Goal: Task Accomplishment & Management: Manage account settings

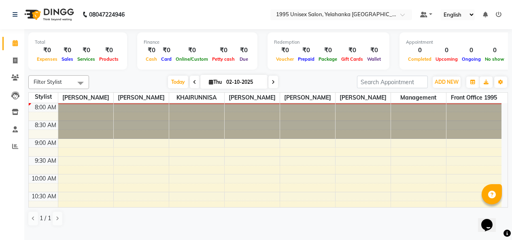
drag, startPoint x: 53, startPoint y: 137, endPoint x: 53, endPoint y: 129, distance: 8.1
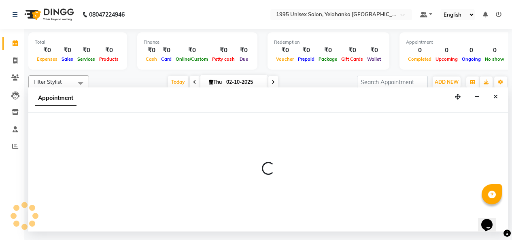
scroll to position [2, 0]
select select "92544"
select select "630"
select select "tentative"
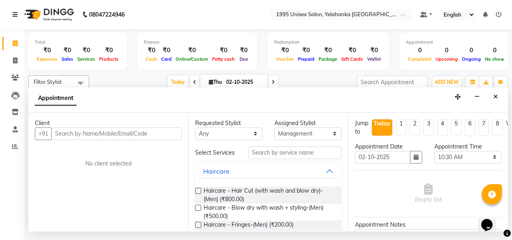
click at [15, 13] on icon at bounding box center [15, 15] width 5 height 6
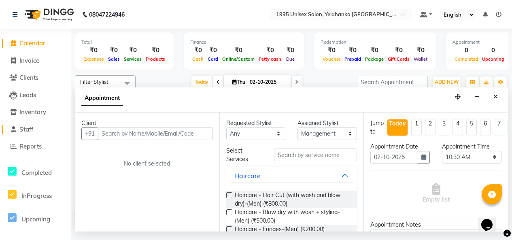
click at [31, 126] on span "Staff" at bounding box center [26, 130] width 14 height 8
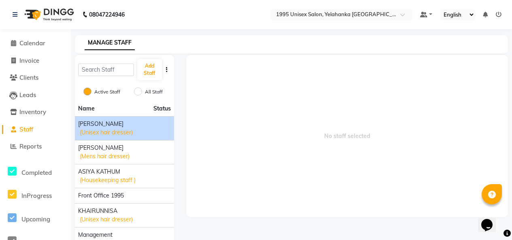
click at [132, 137] on div "[PERSON_NAME] (Unisex hair dresser)" at bounding box center [124, 128] width 93 height 17
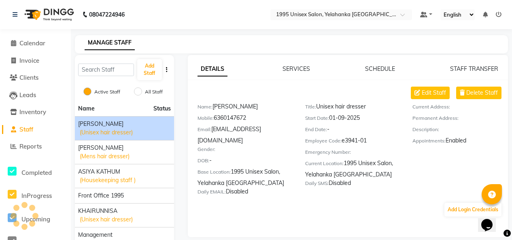
click at [145, 137] on div "[PERSON_NAME] (Unisex hair dresser)" at bounding box center [124, 128] width 93 height 17
drag, startPoint x: 143, startPoint y: 146, endPoint x: 134, endPoint y: 143, distance: 10.0
click at [133, 137] on span "(Unisex hair dresser)" at bounding box center [106, 132] width 53 height 9
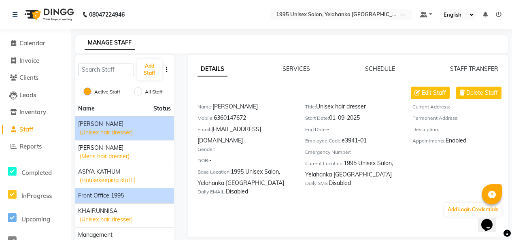
scroll to position [41, 0]
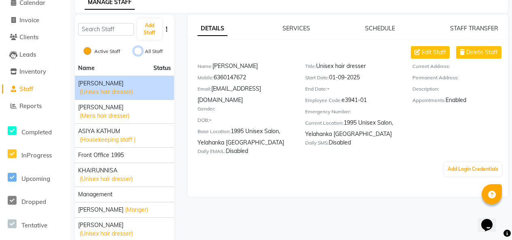
click at [135, 55] on input "All Staff" at bounding box center [138, 51] width 8 height 8
radio input "true"
radio input "false"
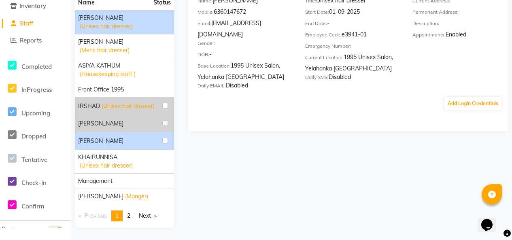
scroll to position [159, 0]
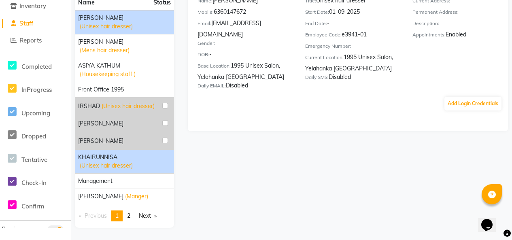
click at [114, 162] on span "(Unisex hair dresser)" at bounding box center [106, 166] width 53 height 9
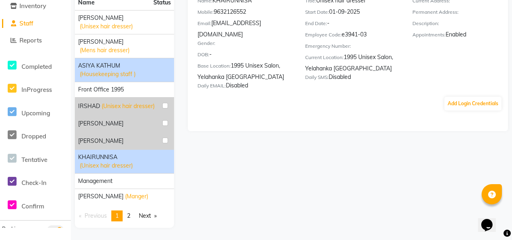
scroll to position [0, 0]
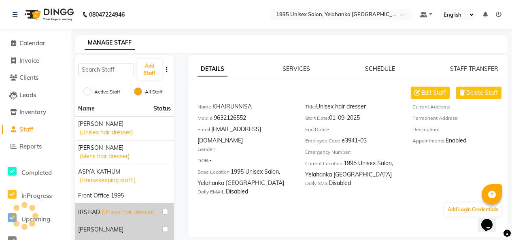
click at [375, 73] on link "SCHEDULE" at bounding box center [380, 68] width 30 height 7
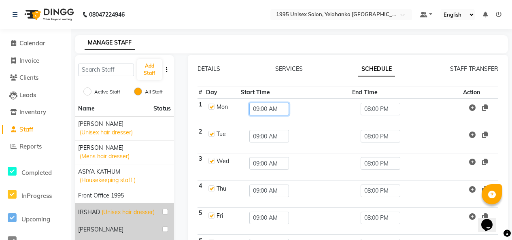
click at [270, 115] on input "09:00 AM" at bounding box center [270, 109] width 40 height 13
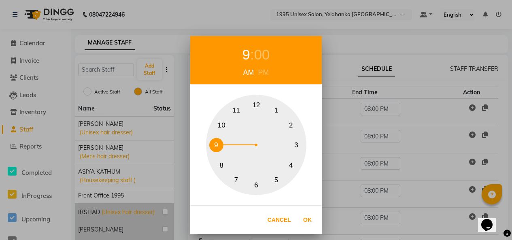
click at [117, 166] on div "9 : 00 AM PM 1 2 3 4 5 6 7 8 9 10 11 12 Cancel Ok" at bounding box center [256, 120] width 512 height 240
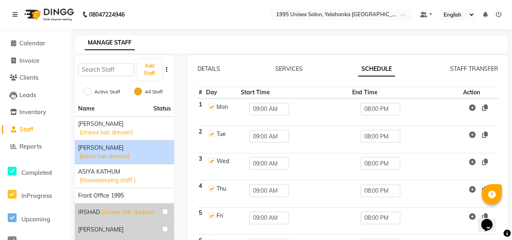
click at [106, 152] on span "[PERSON_NAME]" at bounding box center [100, 148] width 45 height 9
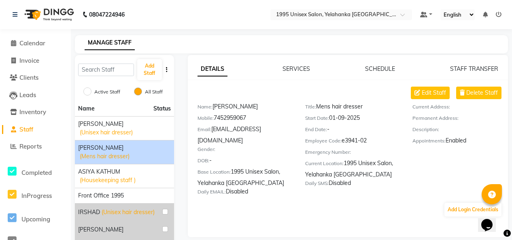
click at [380, 71] on div "DETAILS SERVICES SCHEDULE STAFF TRANSFER Edit Staff Delete Staff Name: [PERSON_…" at bounding box center [348, 146] width 320 height 182
click at [373, 73] on link "SCHEDULE" at bounding box center [380, 68] width 30 height 7
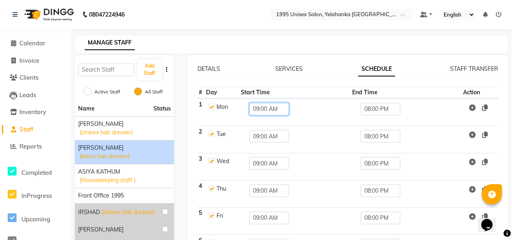
click at [275, 115] on input "09:00 AM" at bounding box center [270, 109] width 40 height 13
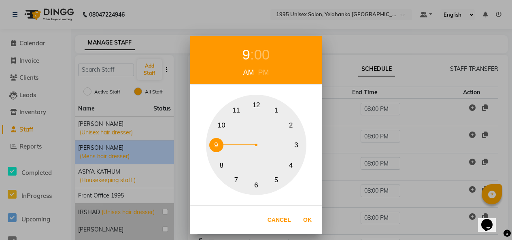
click at [233, 179] on button "7" at bounding box center [236, 180] width 14 height 14
click at [263, 55] on div "00" at bounding box center [262, 54] width 16 height 21
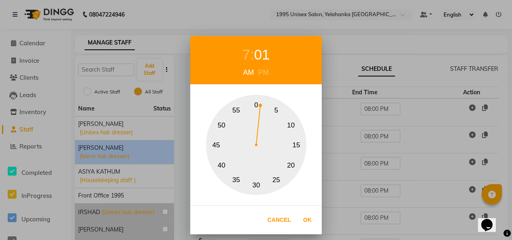
click at [258, 103] on button "0" at bounding box center [257, 105] width 14 height 14
click at [256, 101] on button "0" at bounding box center [257, 105] width 14 height 14
click at [305, 216] on button "Ok" at bounding box center [307, 220] width 17 height 17
type input "07:00 AM"
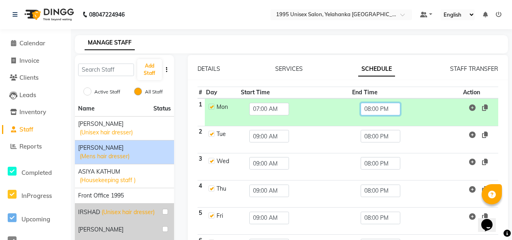
click at [378, 115] on input "08:00 PM" at bounding box center [381, 109] width 40 height 13
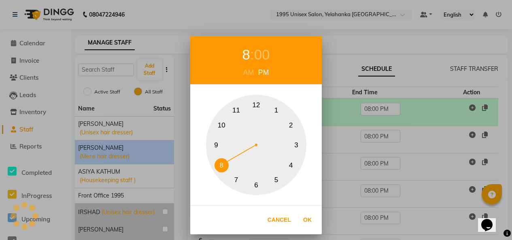
click at [277, 178] on button "5" at bounding box center [276, 180] width 14 height 14
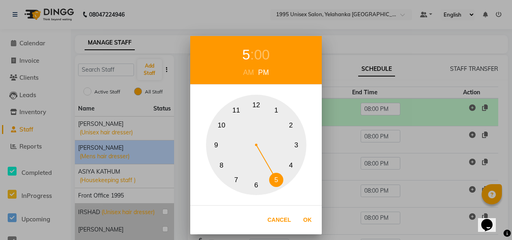
click at [254, 100] on button "12" at bounding box center [257, 105] width 14 height 14
click at [276, 175] on button "5" at bounding box center [276, 180] width 14 height 14
click at [258, 47] on div "00" at bounding box center [262, 54] width 16 height 21
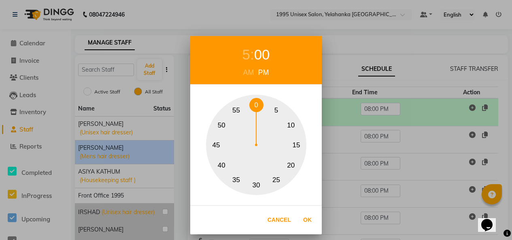
click at [255, 105] on button "0" at bounding box center [257, 105] width 14 height 14
click at [354, 101] on div "5 : 00 AM PM 0 5 10 15 20 25 30 35 40 45 50 55 Cancel Ok" at bounding box center [256, 120] width 512 height 240
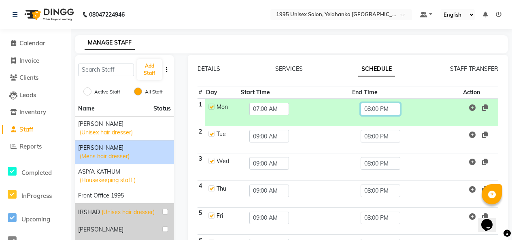
click at [378, 115] on input "08:00 PM" at bounding box center [381, 109] width 40 height 13
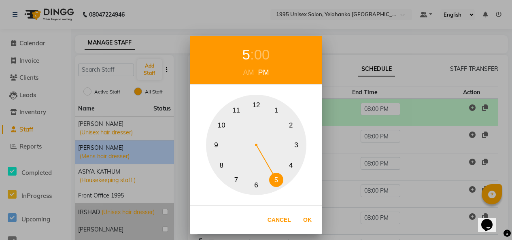
click at [275, 173] on button "5" at bounding box center [276, 180] width 14 height 14
click at [303, 221] on button "Ok" at bounding box center [307, 220] width 17 height 17
type input "05:00 PM"
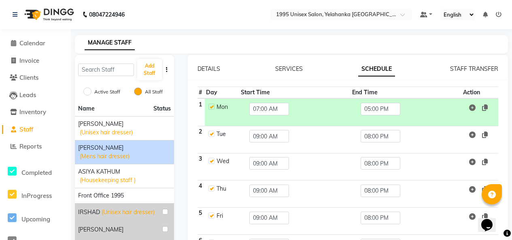
click at [471, 111] on icon at bounding box center [472, 108] width 6 height 6
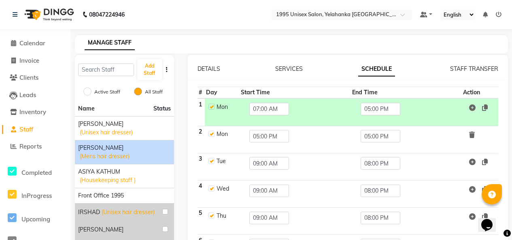
click at [471, 111] on icon at bounding box center [472, 108] width 6 height 6
click at [482, 111] on icon at bounding box center [485, 108] width 6 height 6
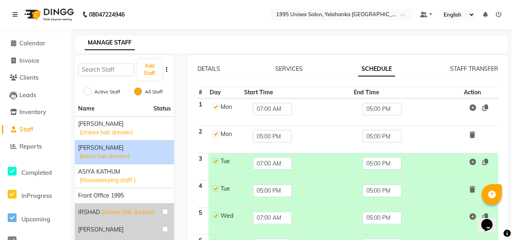
click at [471, 138] on icon at bounding box center [473, 135] width 6 height 6
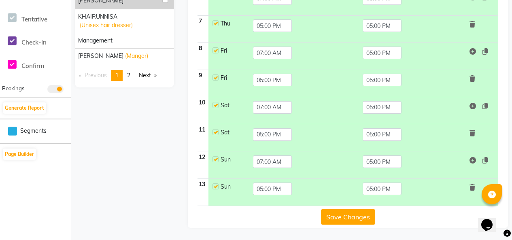
scroll to position [352, 0]
click at [270, 183] on input "05:00 PM" at bounding box center [272, 189] width 39 height 13
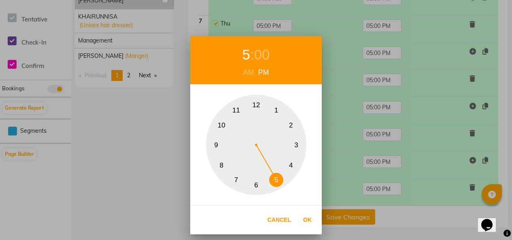
click at [236, 177] on button "7" at bounding box center [236, 180] width 14 height 14
click at [307, 220] on button "Ok" at bounding box center [307, 220] width 17 height 17
type input "07:00 PM"
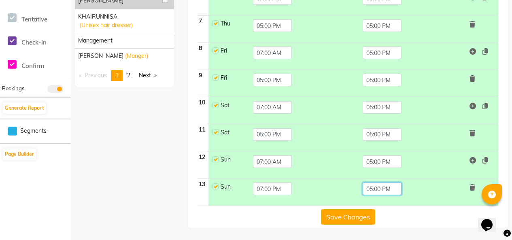
click at [375, 183] on input "05:00 PM" at bounding box center [382, 189] width 39 height 13
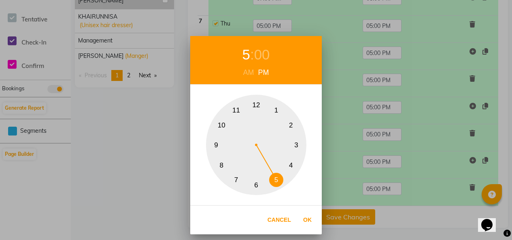
click at [339, 211] on div "5 : 00 AM PM 1 2 3 4 5 6 7 8 9 10 11 12 Cancel Ok" at bounding box center [256, 120] width 512 height 240
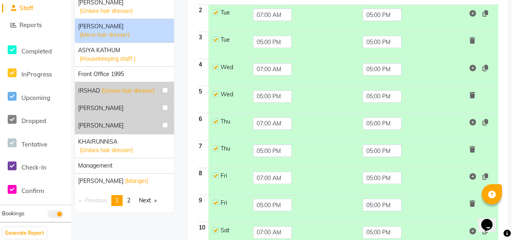
scroll to position [0, 0]
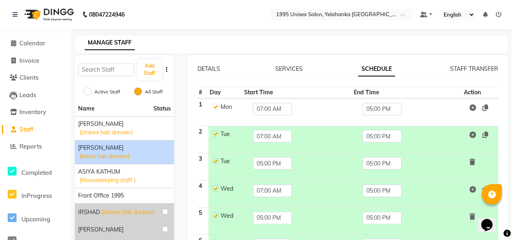
click at [480, 72] on div "STAFF TRANSFER" at bounding box center [474, 69] width 48 height 9
click at [474, 73] on link "STAFF TRANSFER" at bounding box center [474, 68] width 48 height 7
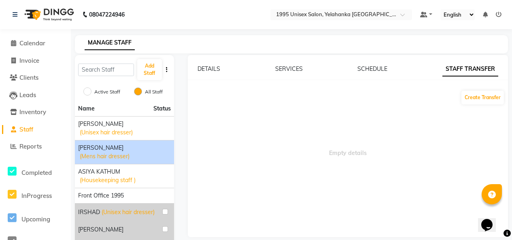
click at [285, 71] on div "DETAILS SERVICES SCHEDULE STAFF TRANSFER Create Transfer Empty details" at bounding box center [348, 146] width 320 height 182
click at [288, 73] on link "SERVICES" at bounding box center [289, 68] width 28 height 7
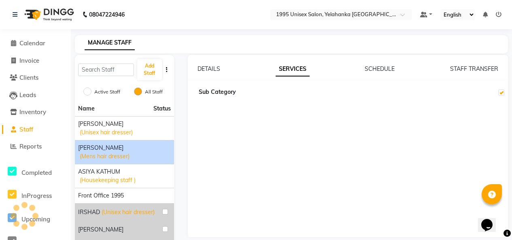
checkbox input "true"
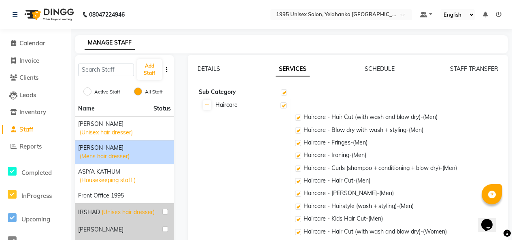
click at [362, 73] on div "DETAILS SERVICES SCHEDULE STAFF TRANSFER" at bounding box center [348, 69] width 301 height 9
click at [367, 73] on link "SCHEDULE" at bounding box center [380, 68] width 30 height 7
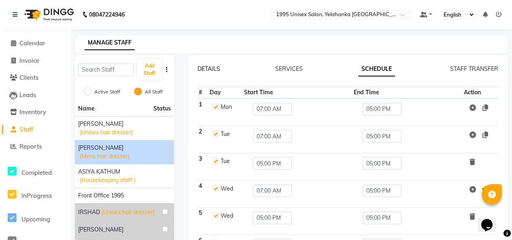
click at [213, 73] on link "DETAILS" at bounding box center [209, 68] width 23 height 7
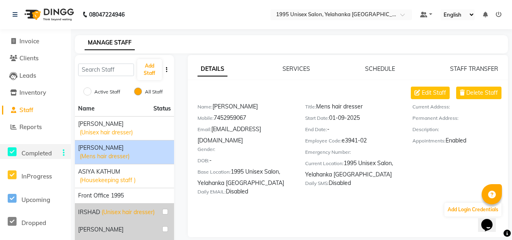
scroll to position [28, 0]
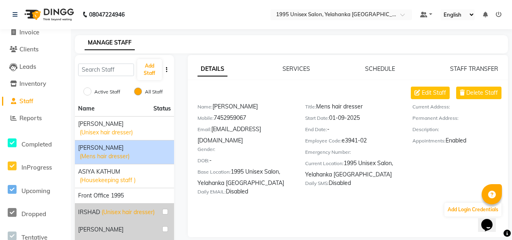
click at [31, 101] on span "Staff" at bounding box center [26, 101] width 14 height 8
click at [27, 81] on span "Inventory" at bounding box center [32, 84] width 27 height 8
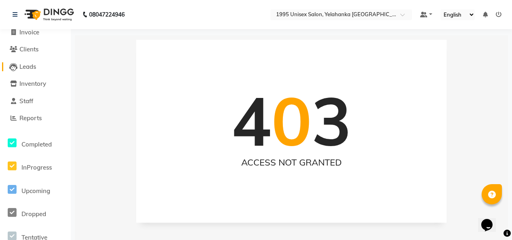
click at [27, 65] on span "Leads" at bounding box center [27, 67] width 17 height 8
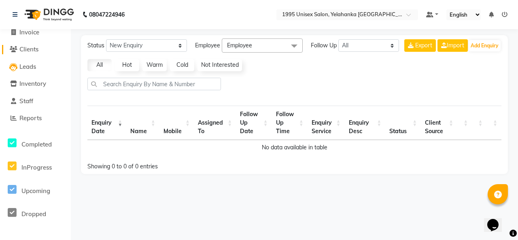
click at [31, 49] on span "Clients" at bounding box center [28, 49] width 19 height 8
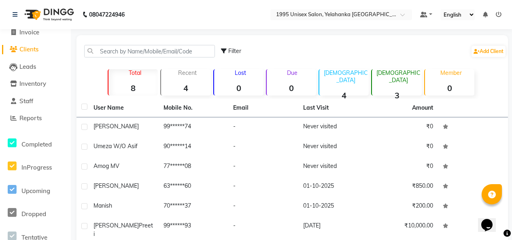
scroll to position [115, 0]
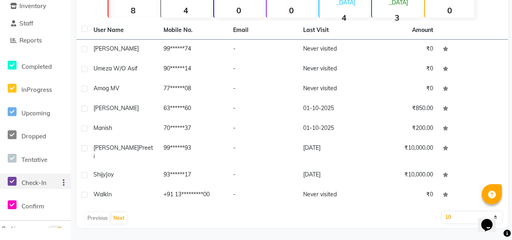
click at [25, 179] on span "Check-In" at bounding box center [33, 183] width 25 height 8
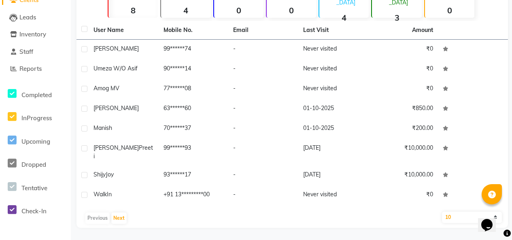
scroll to position [0, 0]
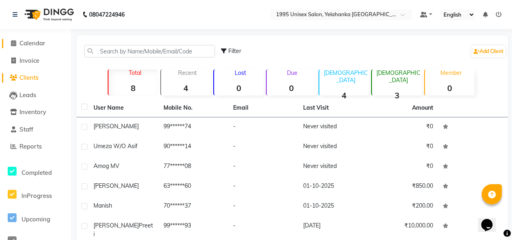
click at [38, 43] on span "Calendar" at bounding box center [32, 43] width 26 height 8
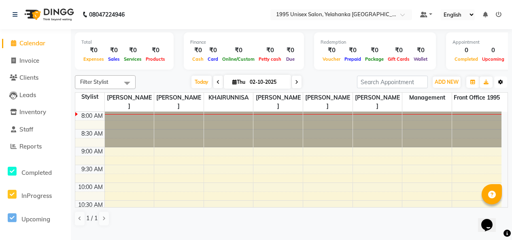
click at [497, 88] on button "Toggle Dropdown" at bounding box center [501, 82] width 13 height 11
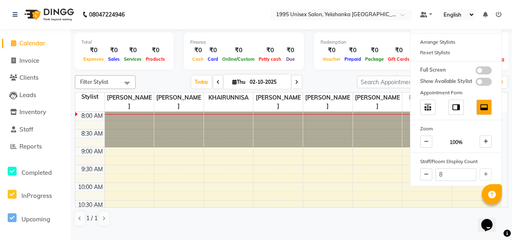
click at [346, 98] on div "Filter Stylist Select All [PERSON_NAME] [PERSON_NAME] Front Office 1995 KHAIRUN…" at bounding box center [291, 151] width 433 height 158
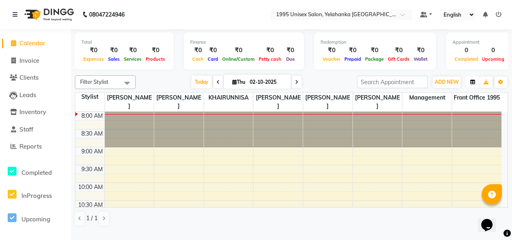
click at [474, 85] on icon "button" at bounding box center [473, 82] width 5 height 5
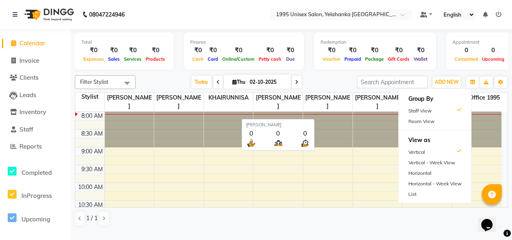
click at [268, 110] on span "[PERSON_NAME]" at bounding box center [278, 102] width 49 height 19
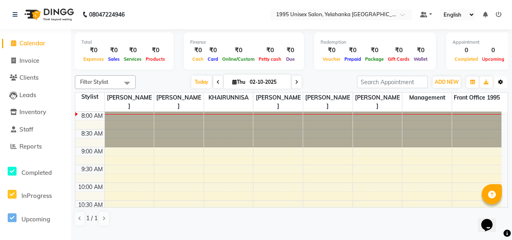
click at [500, 85] on icon "button" at bounding box center [501, 82] width 5 height 5
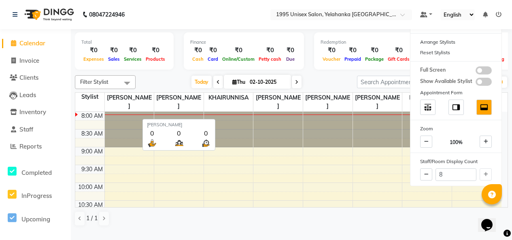
click at [187, 105] on span "[PERSON_NAME]" at bounding box center [178, 102] width 49 height 19
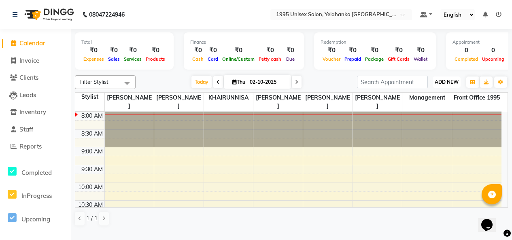
click at [444, 85] on button "ADD NEW Toggle Dropdown" at bounding box center [447, 82] width 28 height 11
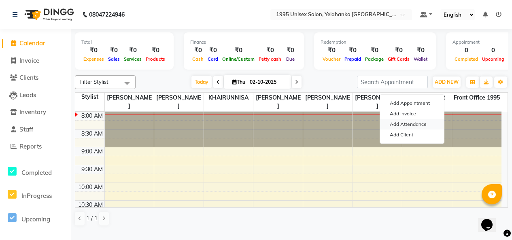
click at [404, 128] on link "Add Attendance" at bounding box center [412, 124] width 64 height 11
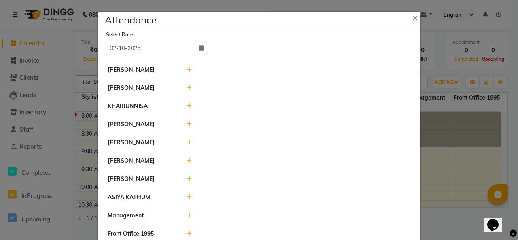
click at [187, 73] on icon at bounding box center [189, 70] width 5 height 6
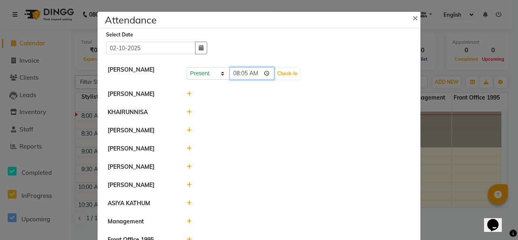
click at [267, 80] on input "08:05" at bounding box center [252, 73] width 45 height 13
type input "07:00"
click at [294, 79] on button "Check-In" at bounding box center [287, 73] width 24 height 11
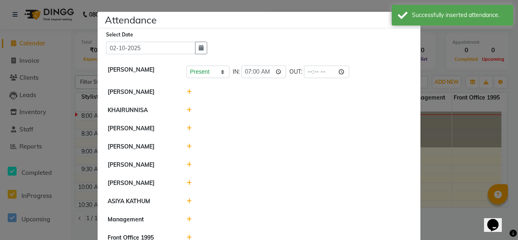
click at [187, 95] on icon at bounding box center [189, 92] width 5 height 6
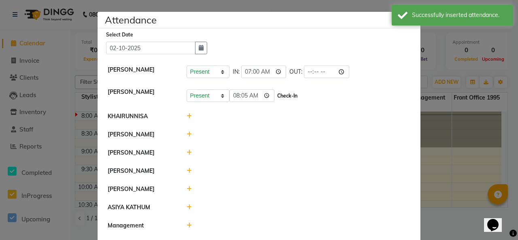
click at [291, 102] on button "Check-In" at bounding box center [287, 95] width 24 height 11
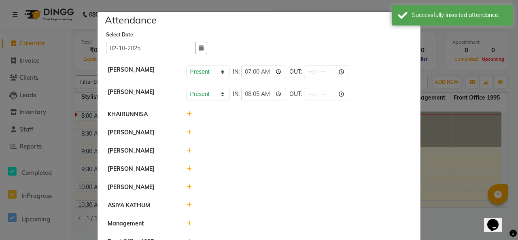
click at [187, 117] on icon at bounding box center [189, 114] width 5 height 6
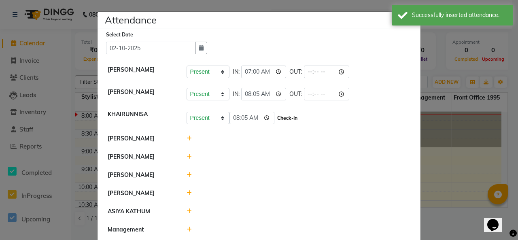
click at [286, 124] on button "Check-In" at bounding box center [287, 118] width 24 height 11
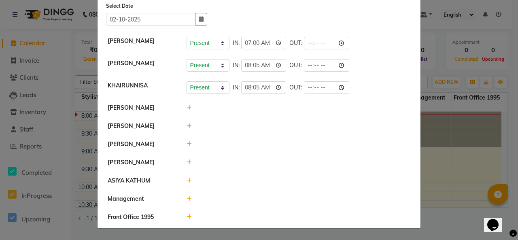
scroll to position [77, 0]
click at [187, 141] on icon at bounding box center [189, 144] width 5 height 6
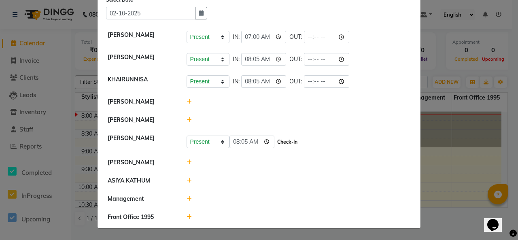
click at [293, 137] on button "Check-In" at bounding box center [287, 142] width 24 height 11
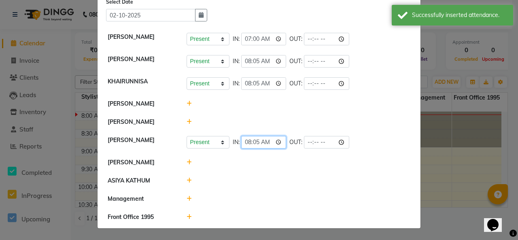
click at [273, 136] on input "08:05" at bounding box center [263, 142] width 45 height 13
click at [284, 136] on input "08:05" at bounding box center [263, 142] width 45 height 13
type input "07:05"
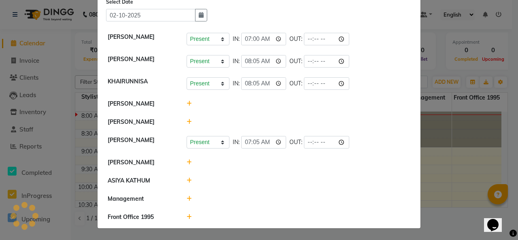
click at [187, 160] on icon at bounding box center [189, 163] width 5 height 6
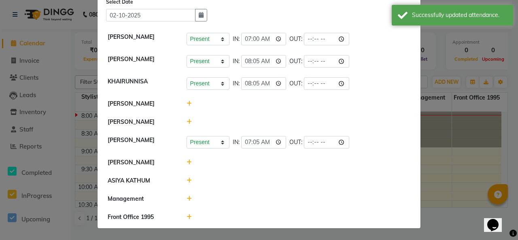
click at [187, 160] on icon at bounding box center [189, 163] width 5 height 6
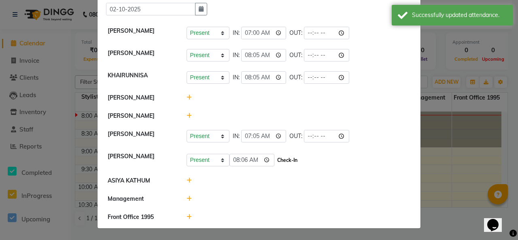
click at [291, 155] on button "Check-In" at bounding box center [287, 160] width 24 height 11
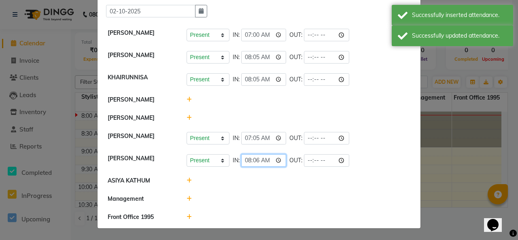
click at [271, 154] on input "08:06" at bounding box center [263, 160] width 45 height 13
click at [284, 154] on input "08:06" at bounding box center [263, 160] width 45 height 13
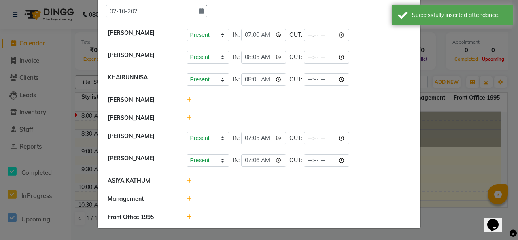
type input "07:06"
click at [291, 164] on li "[PERSON_NAME] Present Absent Late Half Day Weekly Off IN: 07:06 OUT:" at bounding box center [259, 160] width 319 height 23
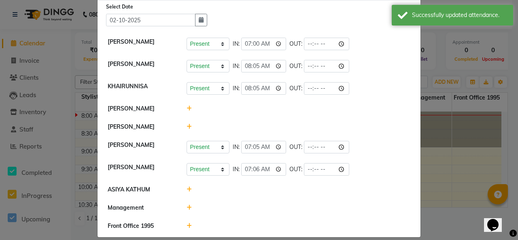
scroll to position [91, 0]
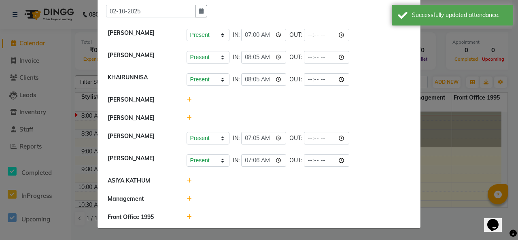
click at [187, 196] on icon at bounding box center [189, 199] width 5 height 6
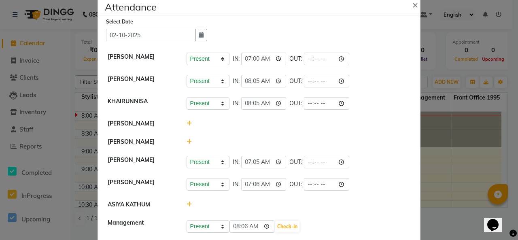
scroll to position [0, 0]
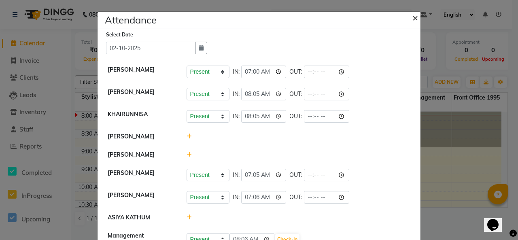
click at [413, 20] on span "×" at bounding box center [416, 17] width 6 height 12
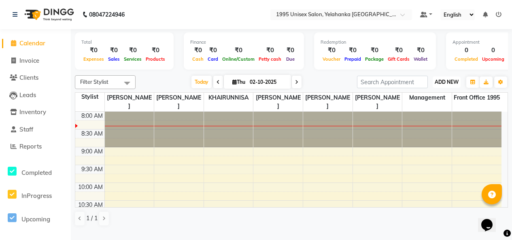
click at [450, 85] on span "ADD NEW" at bounding box center [447, 82] width 24 height 6
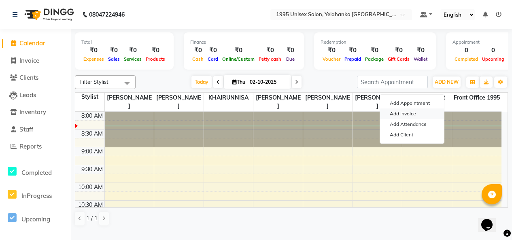
click at [414, 117] on link "Add Invoice" at bounding box center [412, 114] width 64 height 11
select select "service"
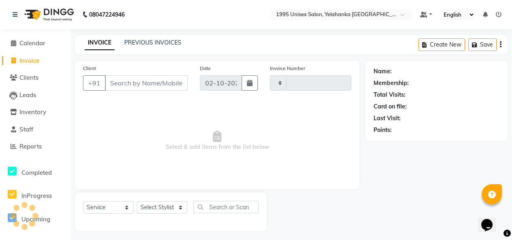
type input "0006"
select select "8994"
click at [134, 91] on input "Client" at bounding box center [146, 82] width 83 height 15
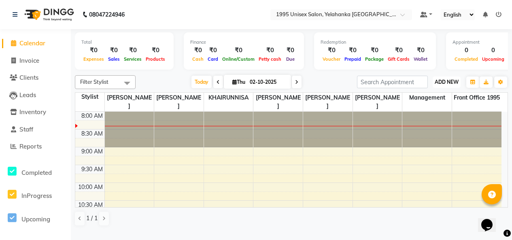
click at [448, 86] on button "ADD NEW Toggle Dropdown" at bounding box center [447, 82] width 28 height 11
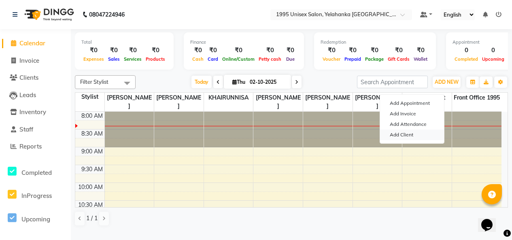
click at [400, 137] on link "Add Client" at bounding box center [412, 135] width 64 height 11
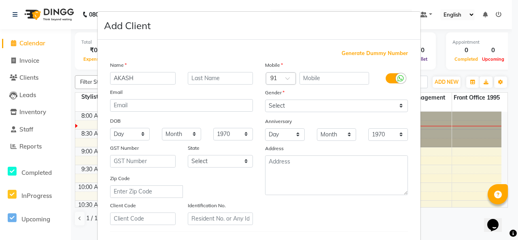
type input "AKASH"
type input "NATY"
click at [328, 85] on input "text" at bounding box center [335, 78] width 70 height 13
type input "8095128729"
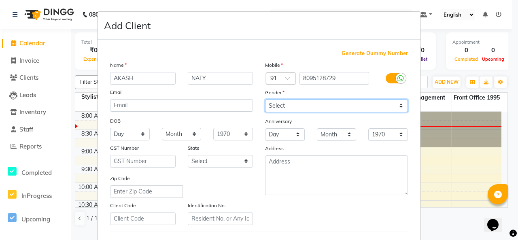
click at [286, 112] on select "Select [DEMOGRAPHIC_DATA] [DEMOGRAPHIC_DATA] Other Prefer Not To Say" at bounding box center [336, 106] width 143 height 13
select select "[DEMOGRAPHIC_DATA]"
click at [265, 112] on select "Select [DEMOGRAPHIC_DATA] [DEMOGRAPHIC_DATA] Other Prefer Not To Say" at bounding box center [336, 106] width 143 height 13
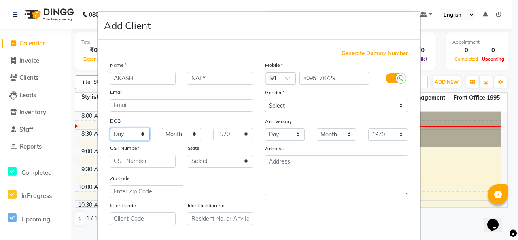
click at [123, 141] on select "Day 01 02 03 04 05 06 07 08 09 10 11 12 13 14 15 16 17 18 19 20 21 22 23 24 25 …" at bounding box center [130, 134] width 40 height 13
select select "27"
click at [110, 141] on select "Day 01 02 03 04 05 06 07 08 09 10 11 12 13 14 15 16 17 18 19 20 21 22 23 24 25 …" at bounding box center [130, 134] width 40 height 13
click at [184, 141] on select "Month January February March April May June July August September October Novem…" at bounding box center [182, 134] width 40 height 13
select select "09"
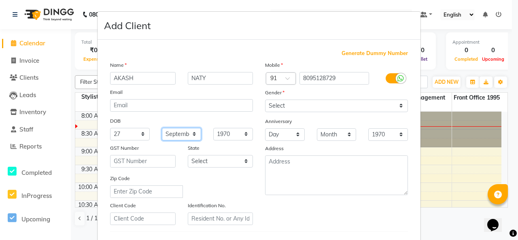
click at [162, 141] on select "Month January February March April May June July August September October Novem…" at bounding box center [182, 134] width 40 height 13
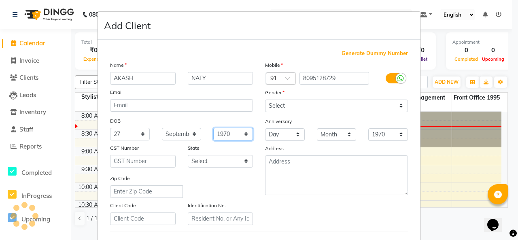
click at [243, 141] on select "1940 1941 1942 1943 1944 1945 1946 1947 1948 1949 1950 1951 1952 1953 1954 1955…" at bounding box center [233, 134] width 40 height 13
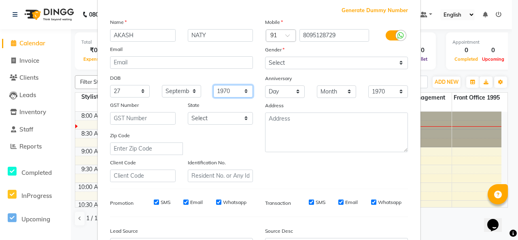
scroll to position [83, 0]
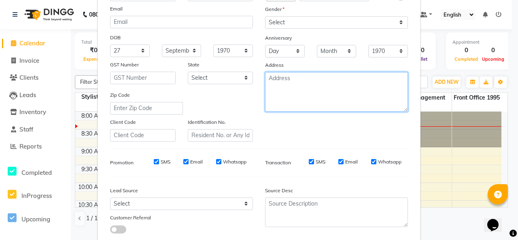
click at [284, 112] on textarea at bounding box center [336, 92] width 143 height 40
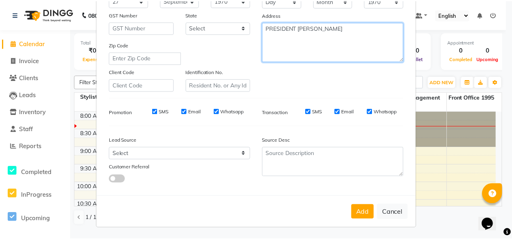
scroll to position [205, 0]
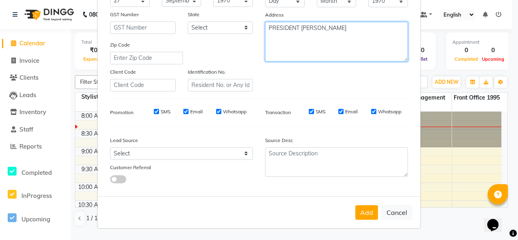
type textarea "PRESIDENT [PERSON_NAME]"
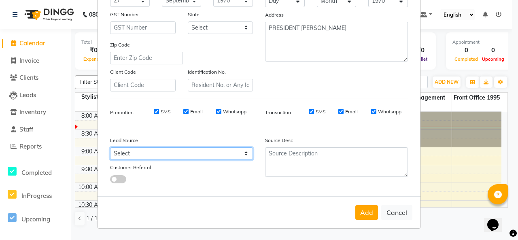
click at [186, 147] on select "Select Walk-in Referral Internet Friend Word of Mouth Advertisement Facebook Ju…" at bounding box center [181, 153] width 143 height 13
select select "57336"
click at [110, 147] on select "Select Walk-in Referral Internet Friend Word of Mouth Advertisement Facebook Ju…" at bounding box center [181, 153] width 143 height 13
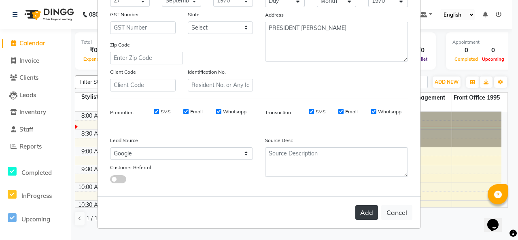
click at [356, 206] on button "Add" at bounding box center [367, 212] width 23 height 15
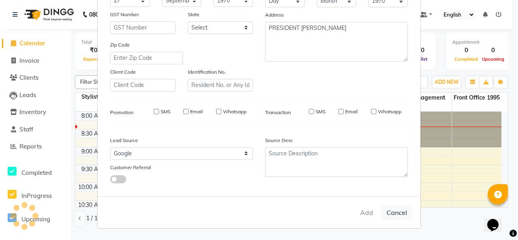
select select
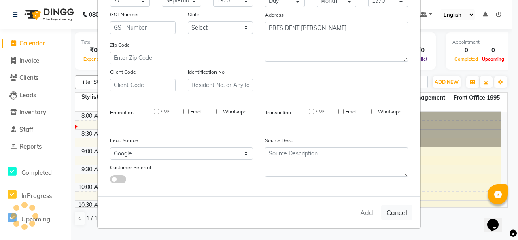
select select
checkbox input "false"
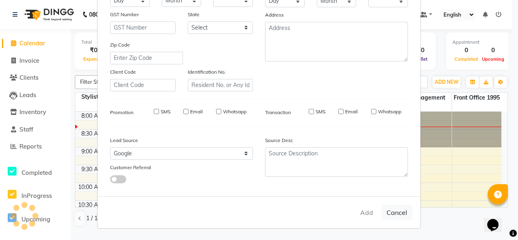
checkbox input "false"
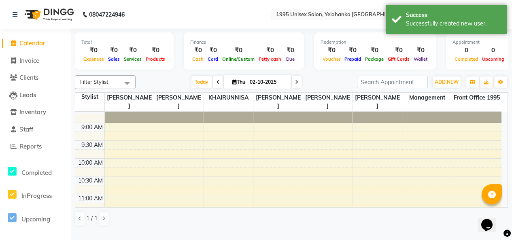
scroll to position [0, 0]
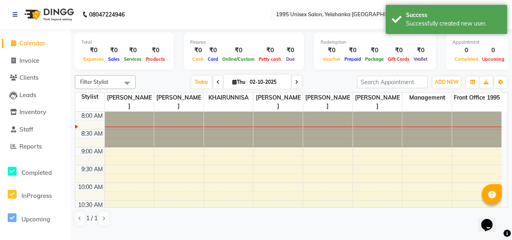
click at [165, 128] on div at bounding box center [178, 130] width 49 height 36
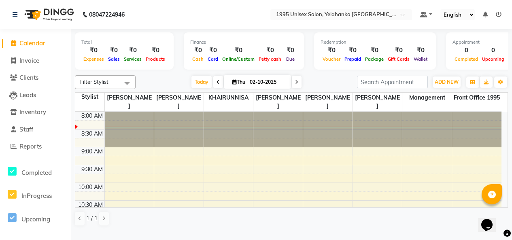
click at [171, 147] on div at bounding box center [178, 130] width 49 height 36
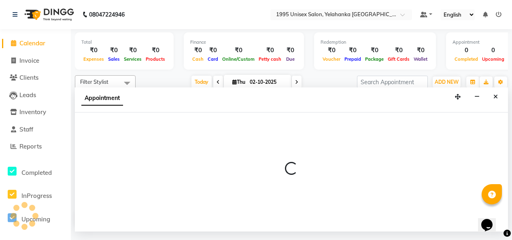
select select "91484"
select select "tentative"
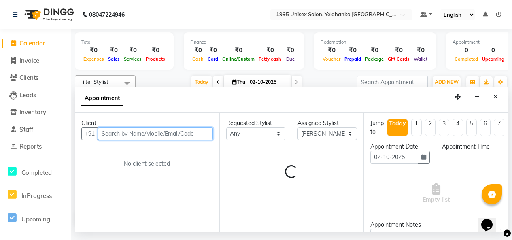
select select "540"
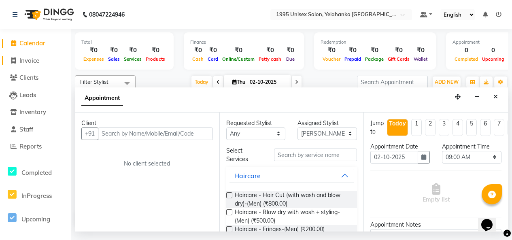
drag, startPoint x: 26, startPoint y: 58, endPoint x: 0, endPoint y: 57, distance: 26.0
click at [26, 58] on span "Invoice" at bounding box center [29, 61] width 20 height 8
select select "service"
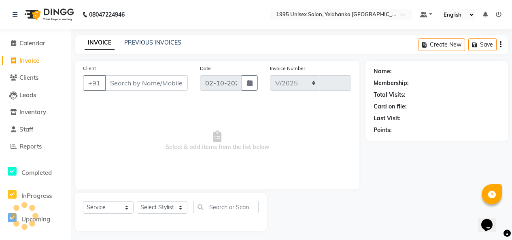
select select "8994"
type input "0006"
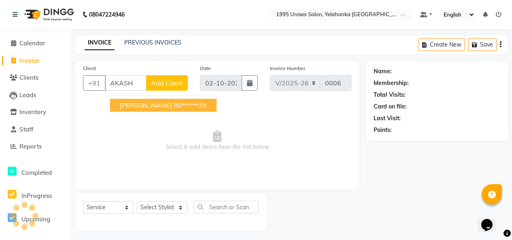
scroll to position [0, 15]
type input "AKASH"
click at [290, 139] on span "Select & add items from the list below" at bounding box center [217, 140] width 269 height 81
